Goal: Task Accomplishment & Management: Manage account settings

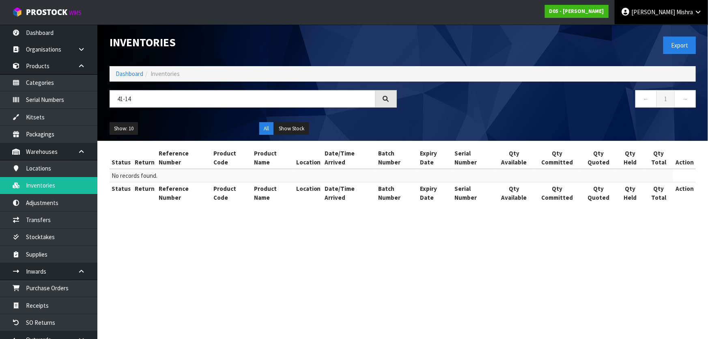
click at [671, 11] on span "[PERSON_NAME]" at bounding box center [653, 12] width 44 height 8
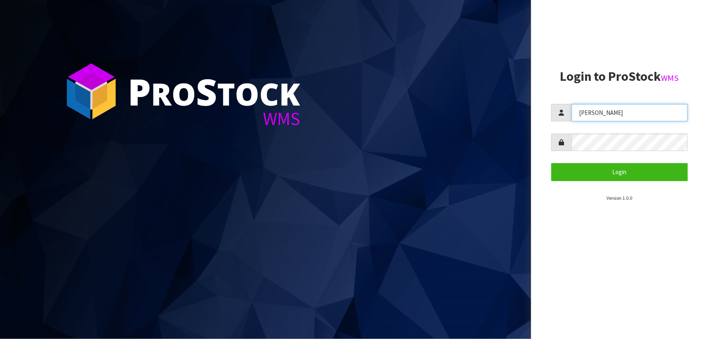
drag, startPoint x: 636, startPoint y: 114, endPoint x: 419, endPoint y: 96, distance: 217.8
click at [419, 96] on div "P ro S tock WMS Login to ProStock WMS [GEOGRAPHIC_DATA] Login Version 1.0.0" at bounding box center [354, 169] width 708 height 339
type input "[PERSON_NAME]"
click at [551, 163] on button "Login" at bounding box center [619, 171] width 136 height 17
